Goal: Find specific page/section: Find specific page/section

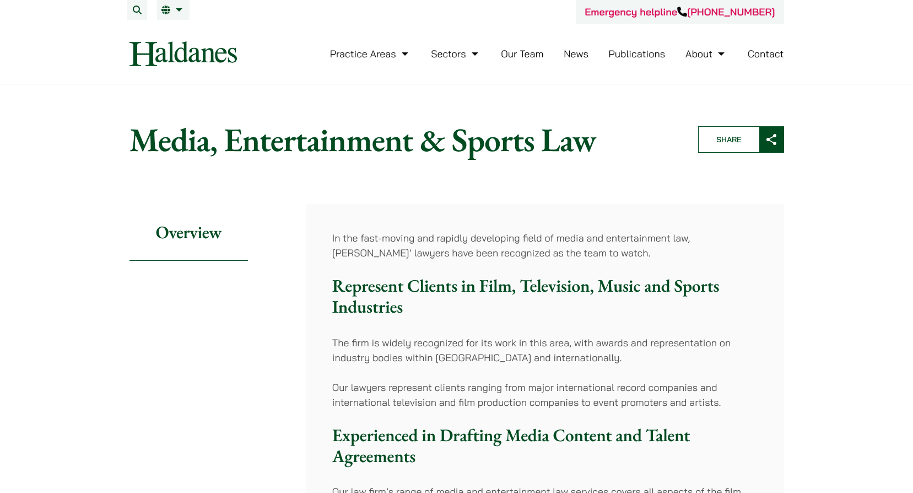
click at [520, 53] on link "Our Team" at bounding box center [522, 53] width 42 height 13
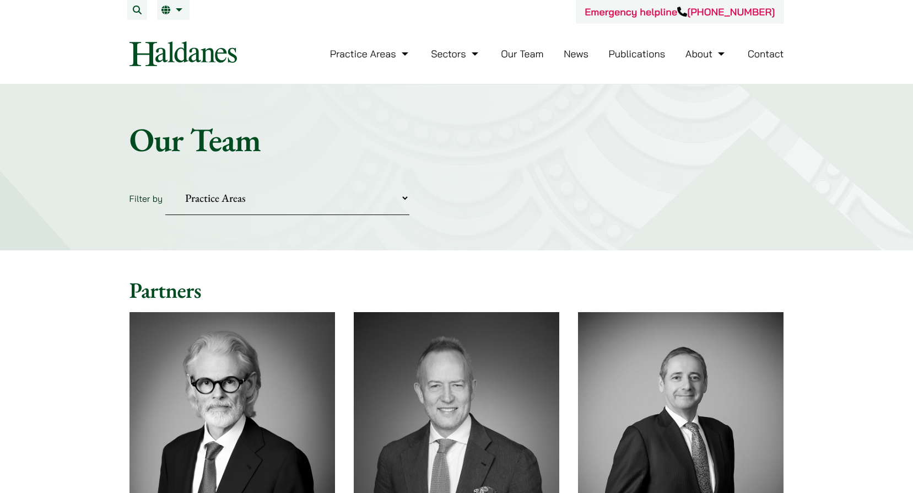
click at [306, 198] on select "Practice Areas Antitrust and Competition Civil Litigation & Dispute Resolution …" at bounding box center [287, 198] width 244 height 34
click at [335, 180] on div "Home » Lawyers Our Team Filter by Practice Areas Antitrust and Competition Civi…" at bounding box center [456, 167] width 913 height 166
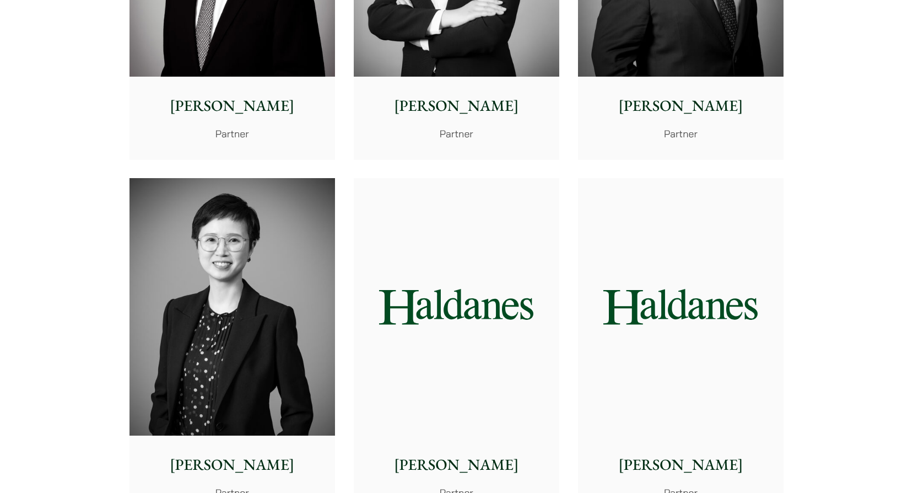
scroll to position [1653, 0]
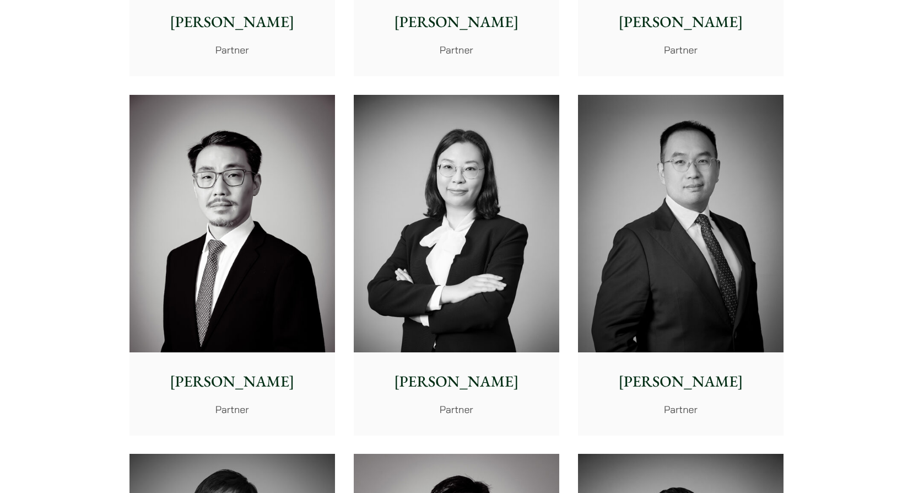
click at [449, 303] on img at bounding box center [457, 223] width 206 height 257
click at [455, 385] on p "[PERSON_NAME]" at bounding box center [457, 381] width 188 height 23
